Goal: Find specific page/section: Find specific page/section

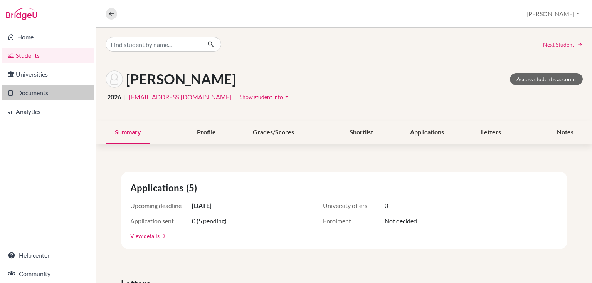
click at [38, 96] on link "Documents" at bounding box center [48, 92] width 93 height 15
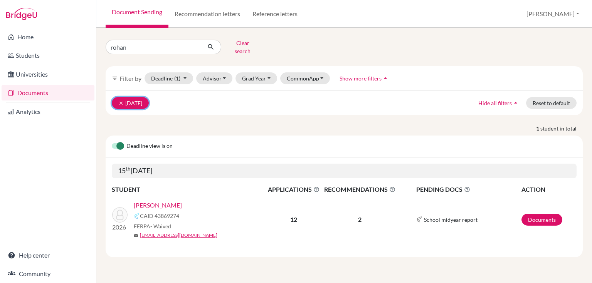
click at [115, 97] on button "clear [DATE]" at bounding box center [130, 103] width 37 height 12
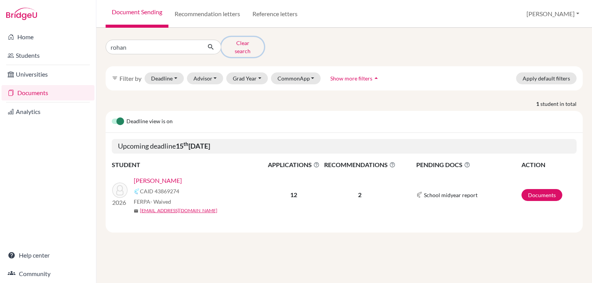
click at [239, 42] on button "Clear search" at bounding box center [242, 47] width 43 height 20
